Goal: Information Seeking & Learning: Learn about a topic

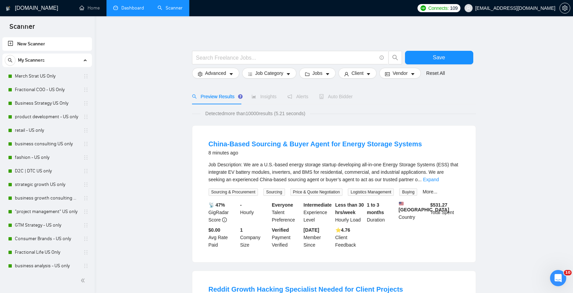
click at [136, 10] on link "Dashboard" at bounding box center [128, 8] width 31 height 6
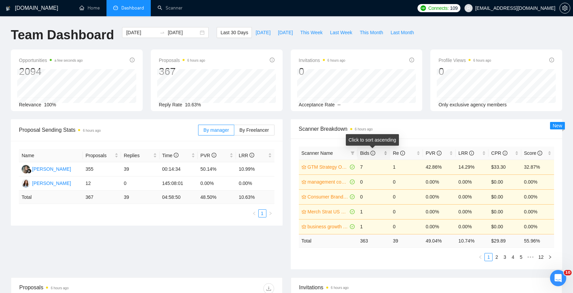
click at [367, 156] on span "Bids" at bounding box center [371, 152] width 22 height 7
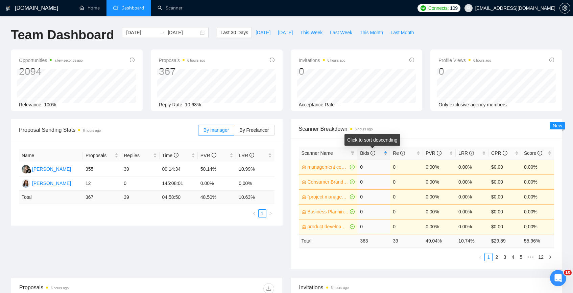
click at [367, 156] on span "Bids" at bounding box center [371, 152] width 22 height 7
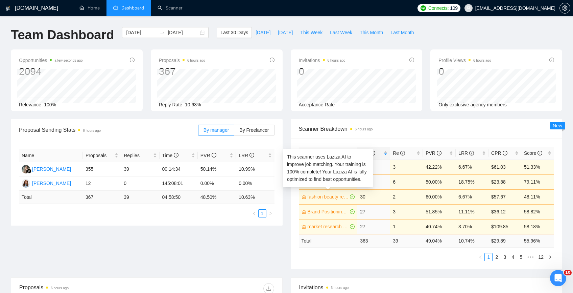
click at [328, 197] on link "fashion beauty retail CPG global" at bounding box center [328, 196] width 41 height 7
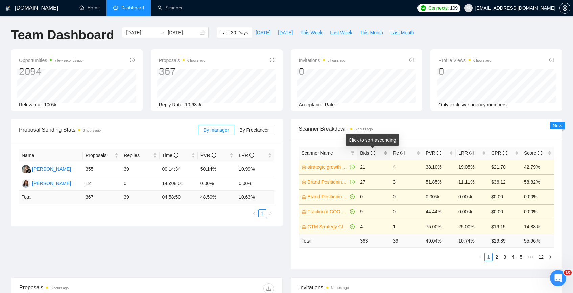
click at [368, 153] on span "Bids" at bounding box center [367, 152] width 15 height 5
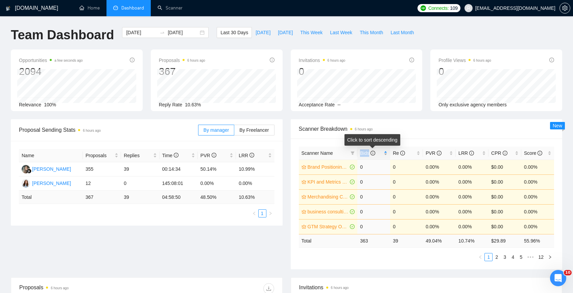
click at [368, 153] on span "Bids" at bounding box center [367, 152] width 15 height 5
click at [341, 216] on td "Brand Positioning - Global updated" at bounding box center [328, 211] width 59 height 15
click at [331, 214] on link "Brand Positioning - Global updated" at bounding box center [328, 211] width 41 height 7
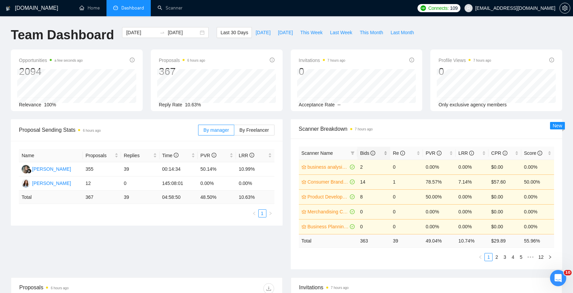
click at [363, 151] on span "Bids" at bounding box center [367, 152] width 15 height 5
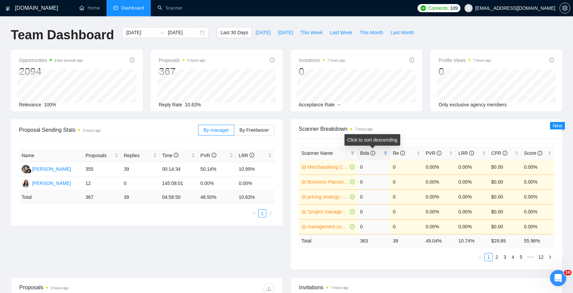
click at [363, 151] on span "Bids" at bounding box center [367, 152] width 15 height 5
click at [496, 257] on link "2" at bounding box center [496, 256] width 7 height 7
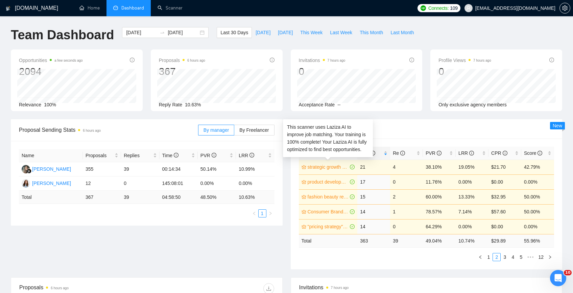
click at [327, 157] on div "This scanner uses Laziza AI to improve job matching. Your training is 100% comp…" at bounding box center [328, 138] width 90 height 38
click at [326, 168] on link "strategic growth global" at bounding box center [328, 166] width 41 height 7
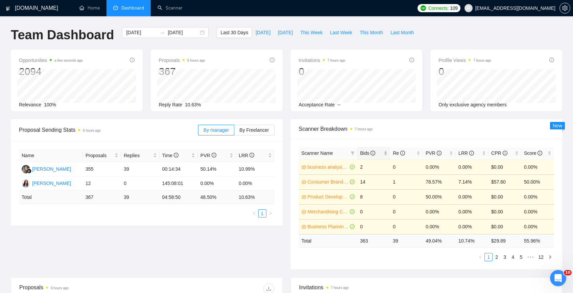
click at [370, 154] on span "Bids" at bounding box center [367, 152] width 15 height 5
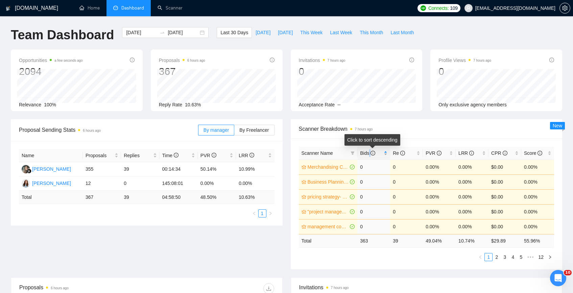
click at [370, 154] on span "Bids" at bounding box center [367, 152] width 15 height 5
click at [498, 258] on link "2" at bounding box center [496, 256] width 7 height 7
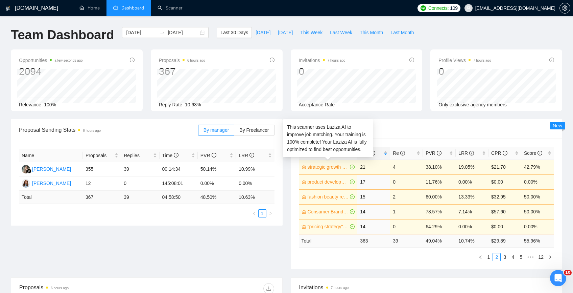
click at [326, 164] on link "strategic growth global" at bounding box center [328, 166] width 41 height 7
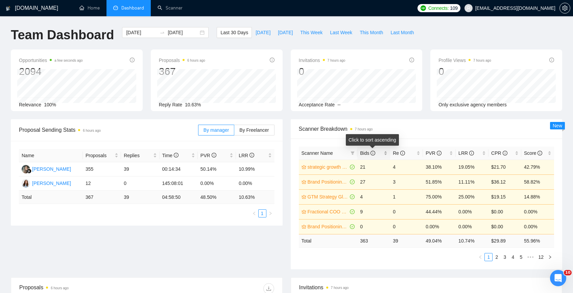
click at [366, 155] on span "Bids" at bounding box center [367, 152] width 15 height 5
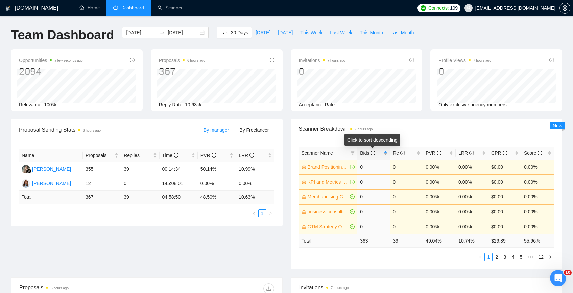
click at [366, 155] on span "Bids" at bounding box center [367, 152] width 15 height 5
click at [497, 255] on link "2" at bounding box center [496, 256] width 7 height 7
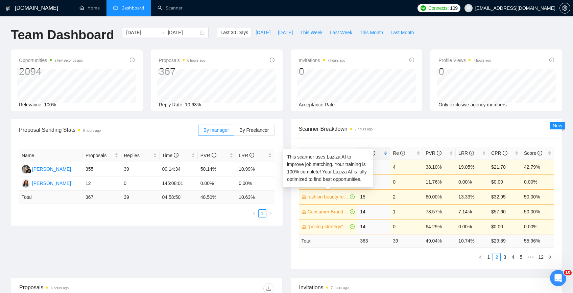
click at [332, 198] on link "fashion beauty retail CPG - US only" at bounding box center [328, 196] width 41 height 7
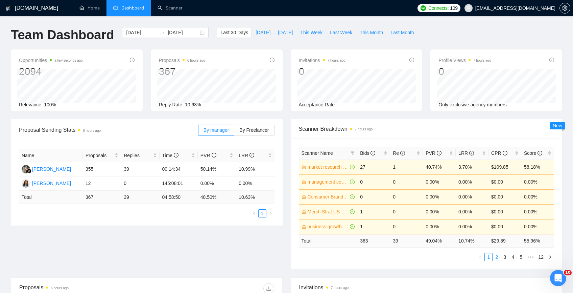
click at [497, 256] on link "2" at bounding box center [496, 256] width 7 height 7
click at [373, 152] on icon "info-circle" at bounding box center [373, 152] width 5 height 5
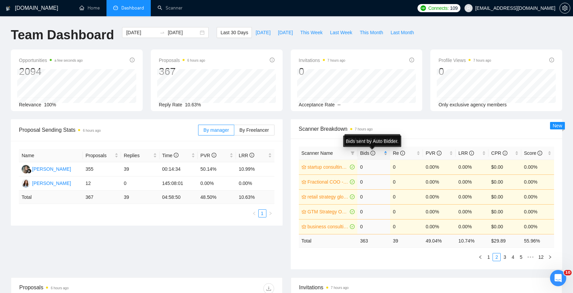
click at [373, 152] on icon "info-circle" at bounding box center [373, 152] width 5 height 5
